Goal: Navigation & Orientation: Find specific page/section

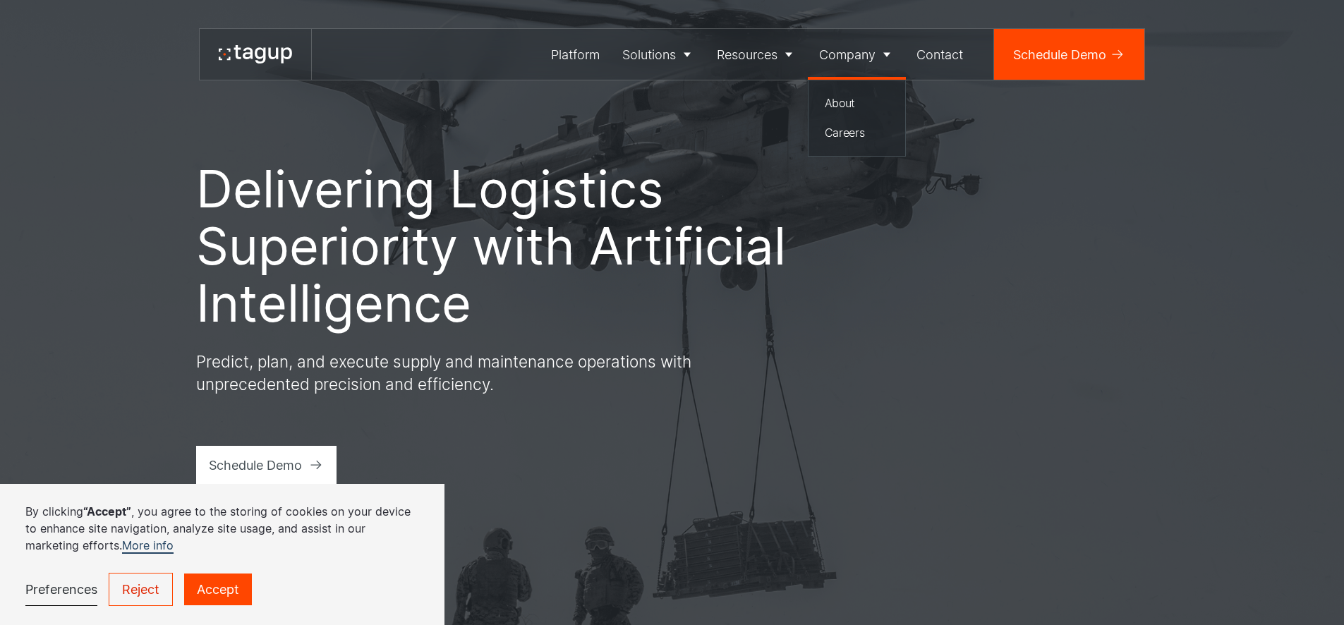
click at [859, 59] on div "Company" at bounding box center [847, 54] width 56 height 19
click at [844, 133] on div "Careers" at bounding box center [857, 132] width 65 height 17
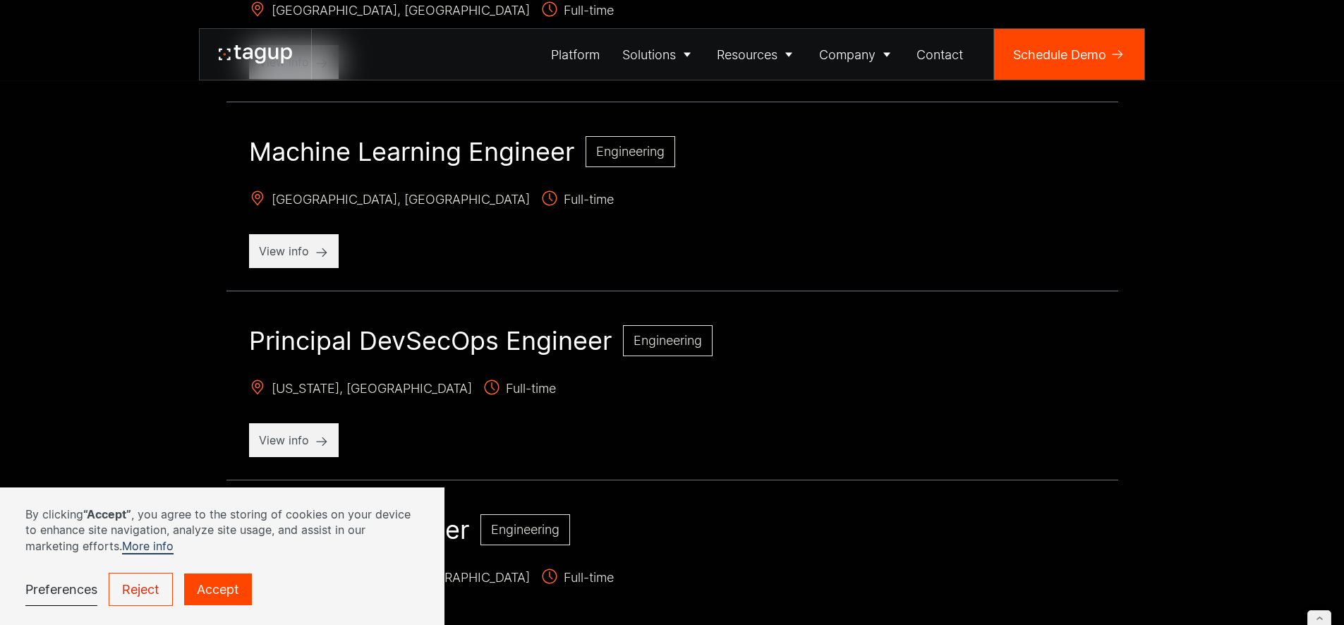
scroll to position [1233, 0]
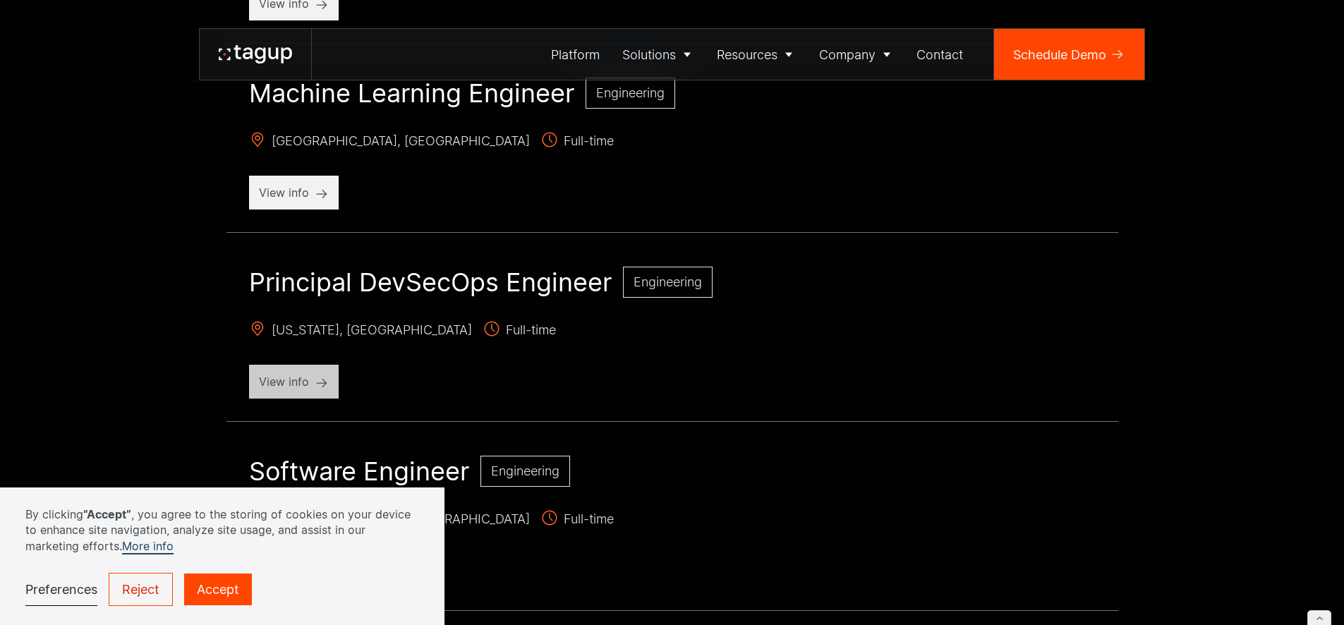
click at [281, 380] on p "View info" at bounding box center [294, 381] width 70 height 17
